Goal: Task Accomplishment & Management: Manage account settings

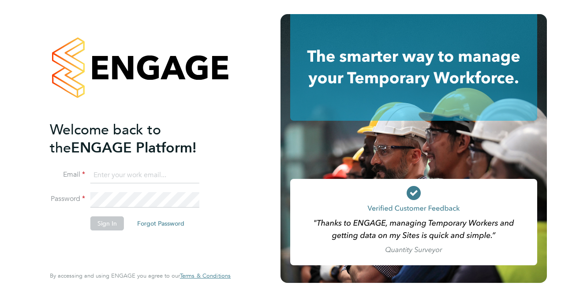
type input "mark.a.mellis@gmail.com"
click at [101, 226] on button "Sign In" at bounding box center [107, 224] width 34 height 14
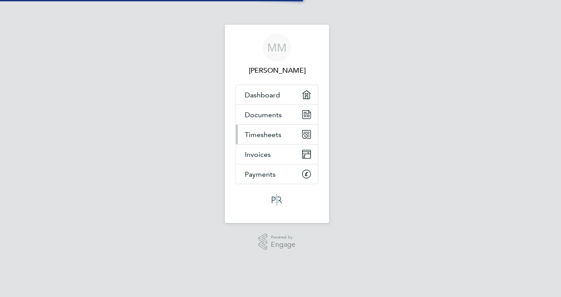
click at [270, 136] on div "MM [PERSON_NAME] Applications: Dashboard Documents Timesheets Invoices Payments…" at bounding box center [280, 130] width 561 height 261
